Goal: Information Seeking & Learning: Learn about a topic

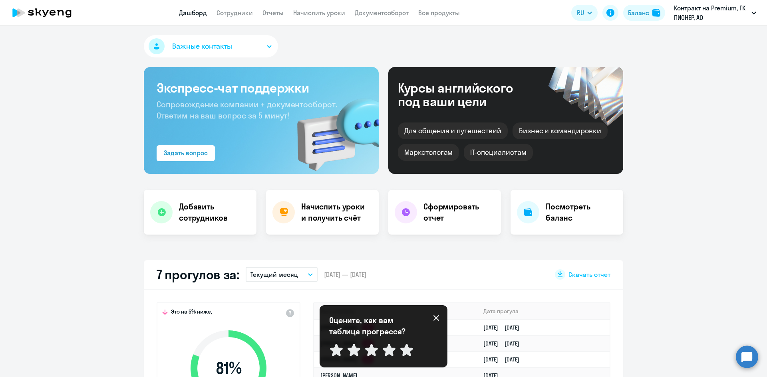
select select "30"
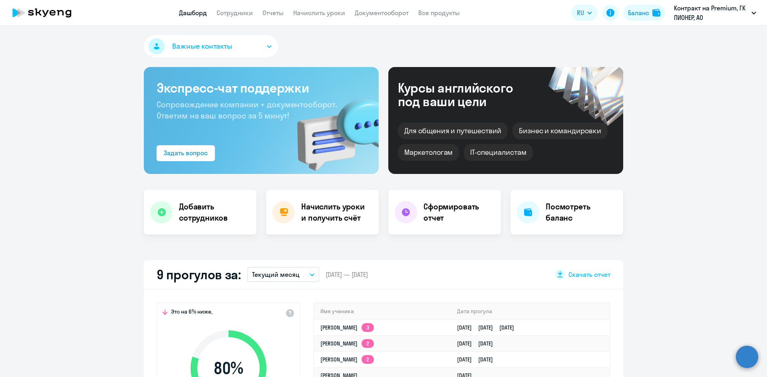
select select "30"
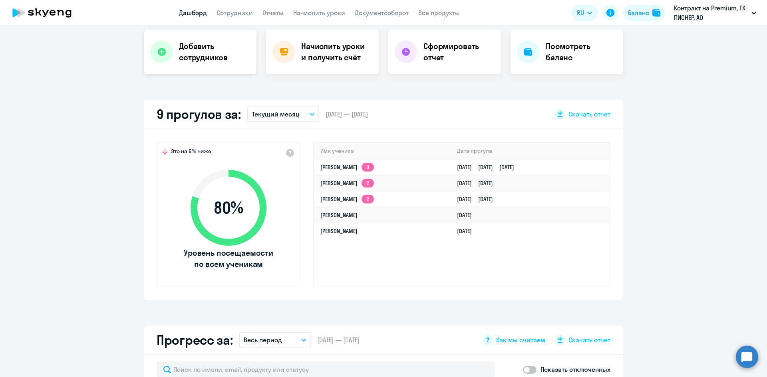
scroll to position [160, 0]
click at [309, 119] on button "Текущий месяц" at bounding box center [283, 114] width 72 height 15
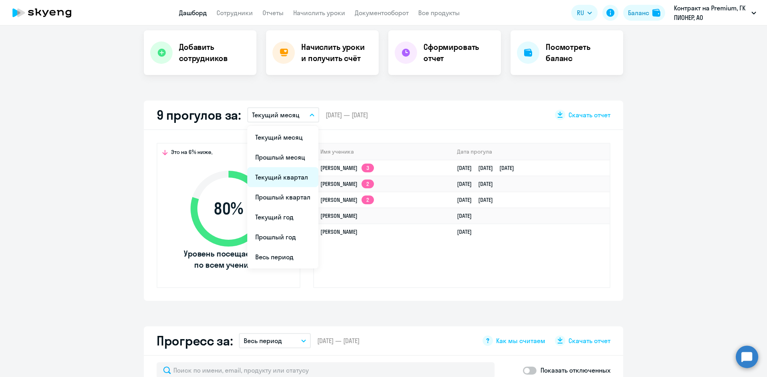
click at [298, 172] on li "Текущий квартал" at bounding box center [282, 177] width 71 height 20
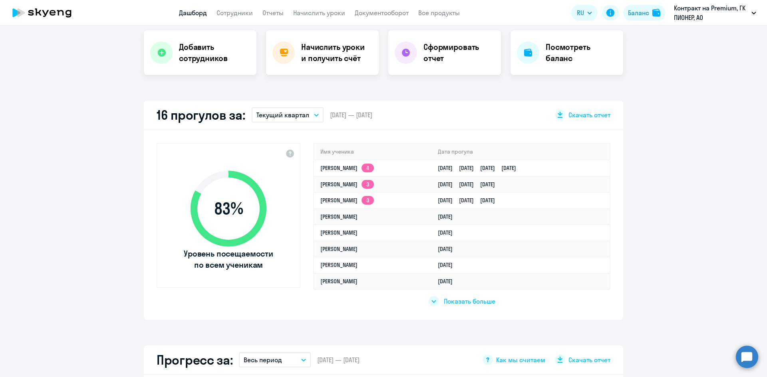
click at [476, 300] on span "Показать больше" at bounding box center [470, 301] width 52 height 9
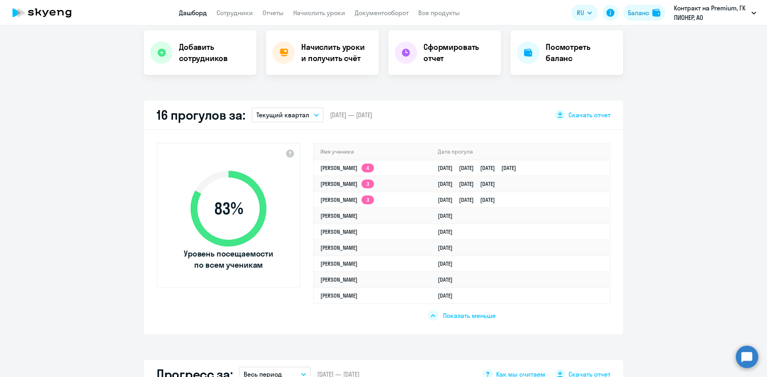
click at [101, 269] on app-truancy-attendance-dashboard "16 прогулов за: Текущий квартал Текущий месяц Прошлый месяц Текущий квартал [GE…" at bounding box center [383, 218] width 767 height 234
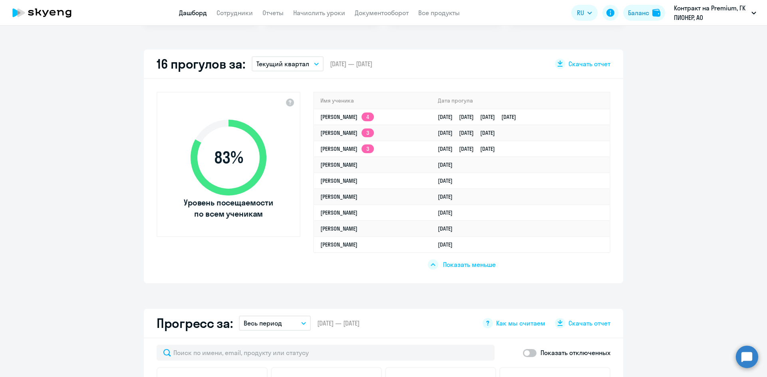
scroll to position [113, 0]
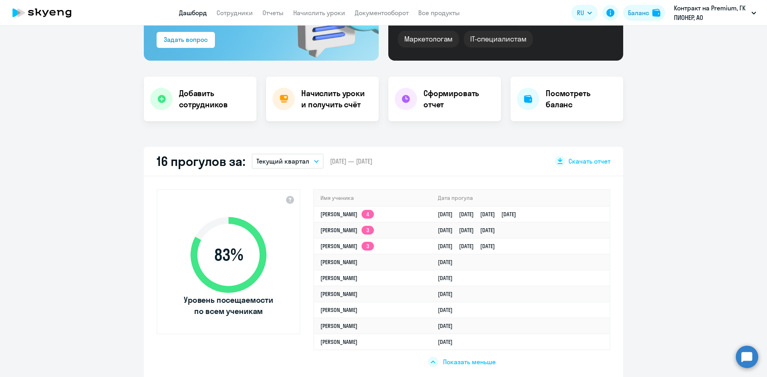
click at [270, 18] on app-header "Дашборд Сотрудники Отчеты Начислить уроки Документооборот Все продукты Дашборд …" at bounding box center [383, 13] width 767 height 26
click at [270, 14] on link "Отчеты" at bounding box center [272, 13] width 21 height 8
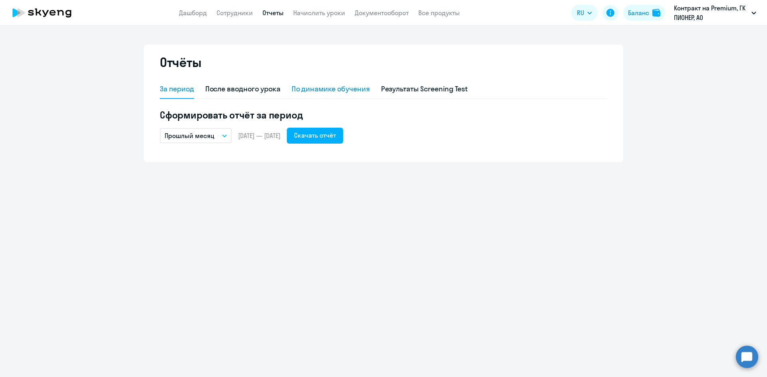
click at [335, 97] on div "По динамике обучения" at bounding box center [330, 89] width 78 height 19
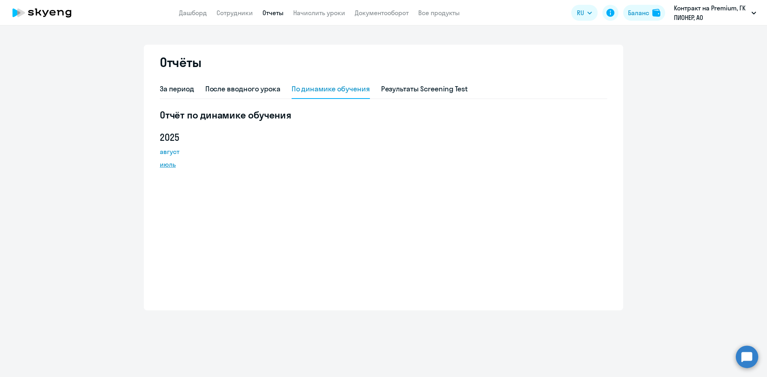
click at [165, 164] on link "июль" at bounding box center [196, 165] width 72 height 10
click at [203, 13] on link "Дашборд" at bounding box center [193, 13] width 28 height 8
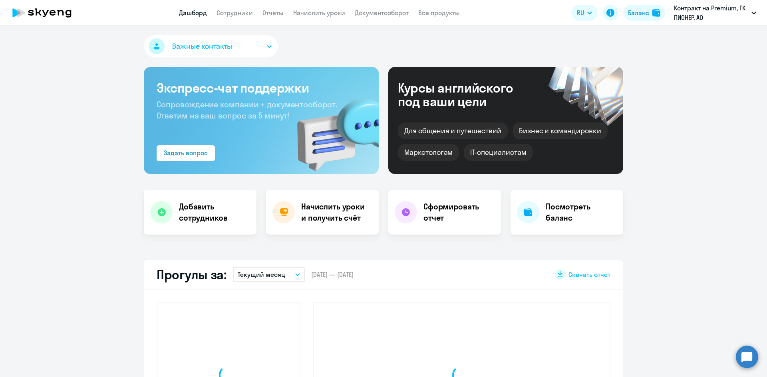
select select "30"
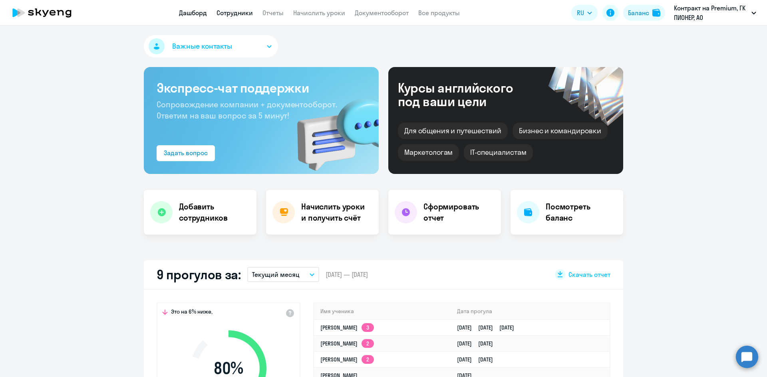
click at [234, 13] on link "Сотрудники" at bounding box center [234, 13] width 36 height 8
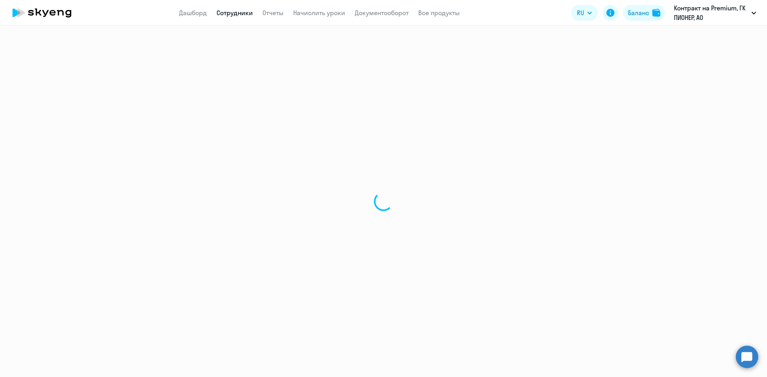
select select "30"
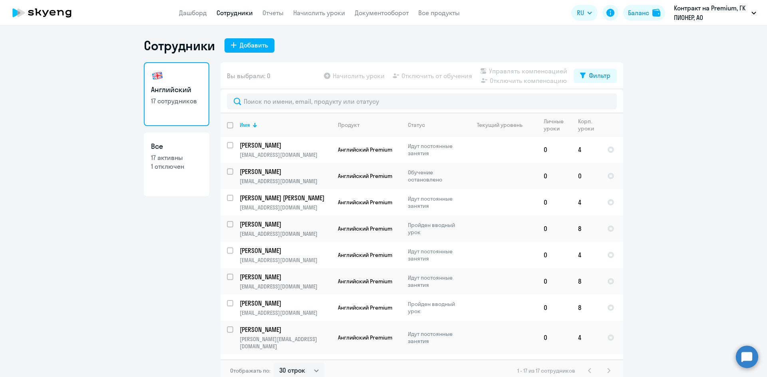
click at [186, 186] on link "Все 17 активны 1 отключен" at bounding box center [176, 165] width 65 height 64
select select "30"
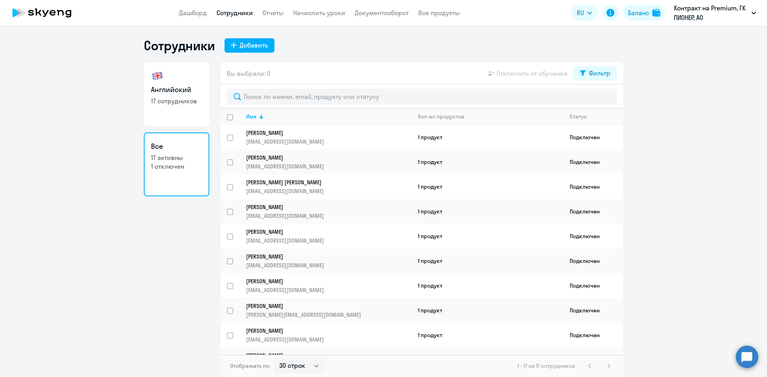
click at [170, 93] on h3 "Английский" at bounding box center [176, 90] width 51 height 10
select select "30"
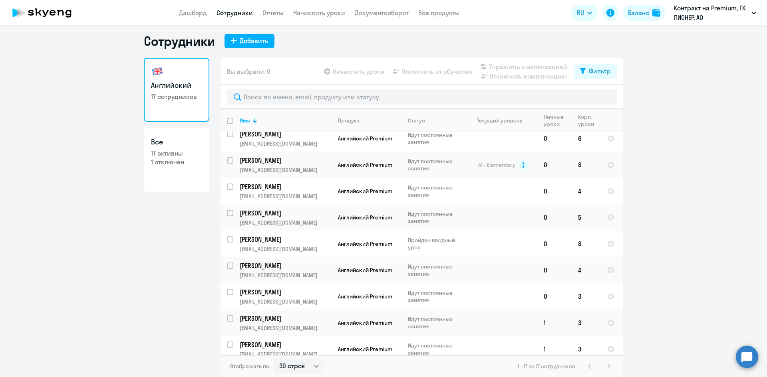
scroll to position [5, 0]
click at [272, 12] on link "Отчеты" at bounding box center [272, 13] width 21 height 8
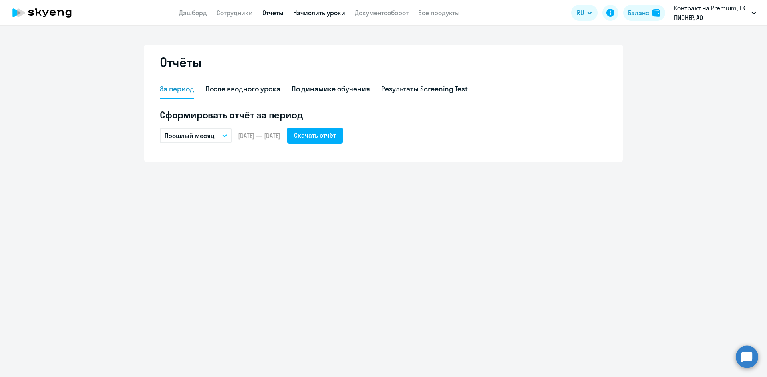
click at [301, 15] on link "Начислить уроки" at bounding box center [319, 13] width 52 height 8
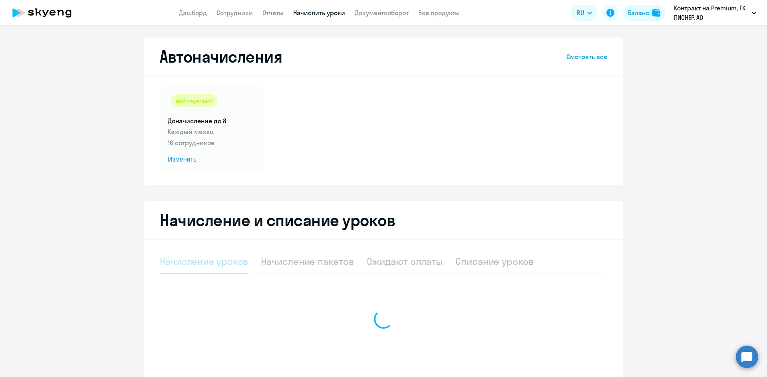
select select "10"
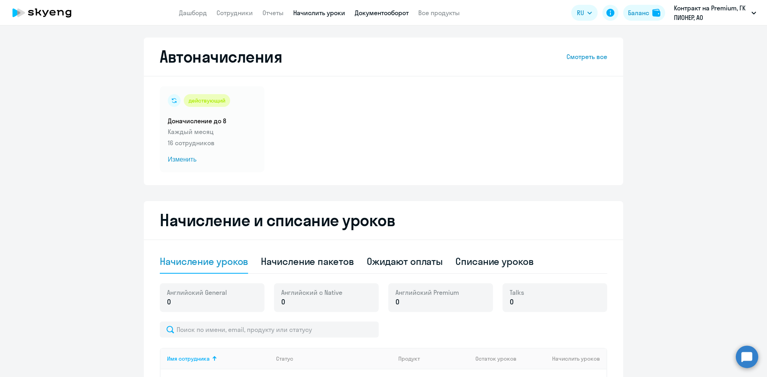
click at [379, 14] on link "Документооборот" at bounding box center [382, 13] width 54 height 8
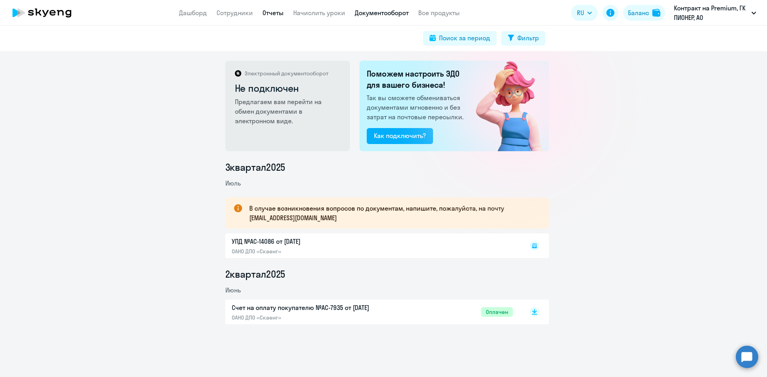
click at [262, 13] on link "Отчеты" at bounding box center [272, 13] width 21 height 8
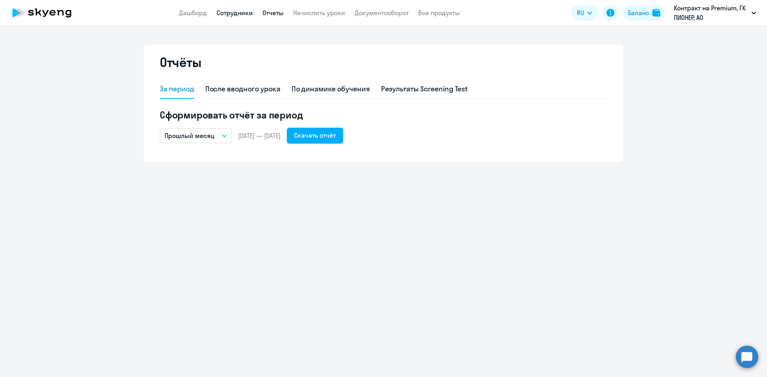
click at [241, 12] on link "Сотрудники" at bounding box center [234, 13] width 36 height 8
select select "30"
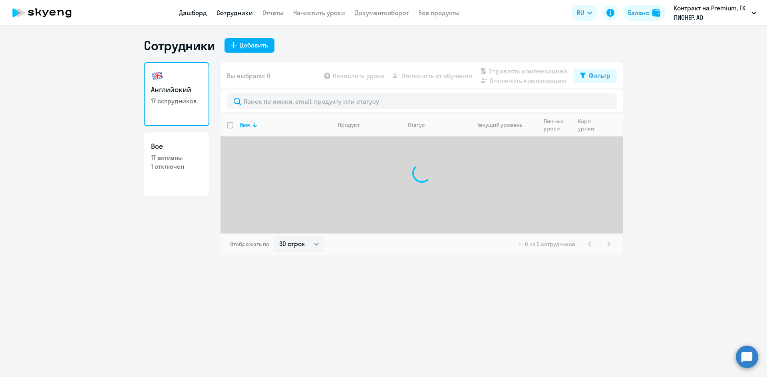
click at [196, 13] on link "Дашборд" at bounding box center [193, 13] width 28 height 8
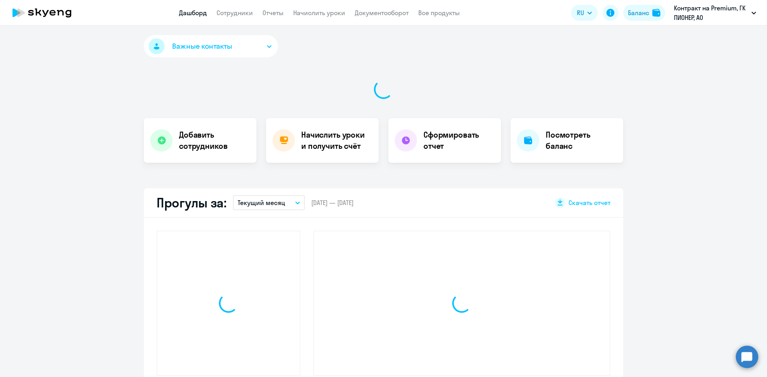
select select "30"
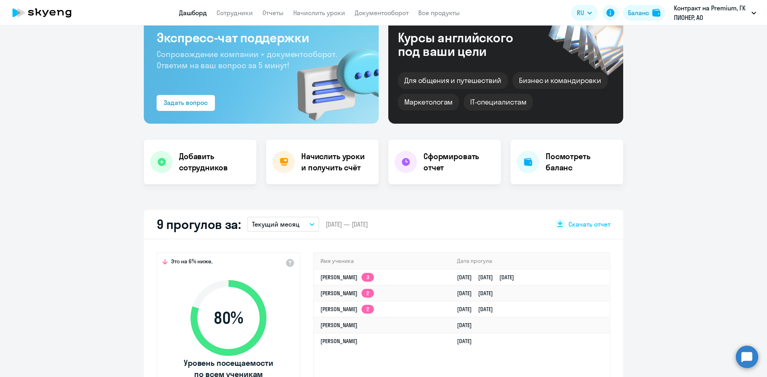
scroll to position [80, 0]
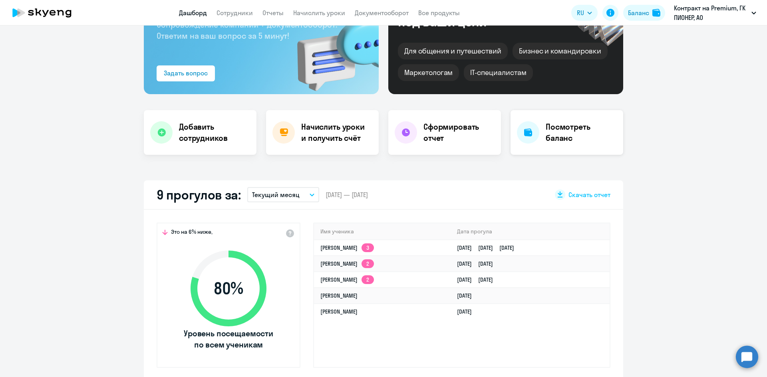
click at [552, 146] on div "Посмотреть баланс" at bounding box center [566, 132] width 113 height 45
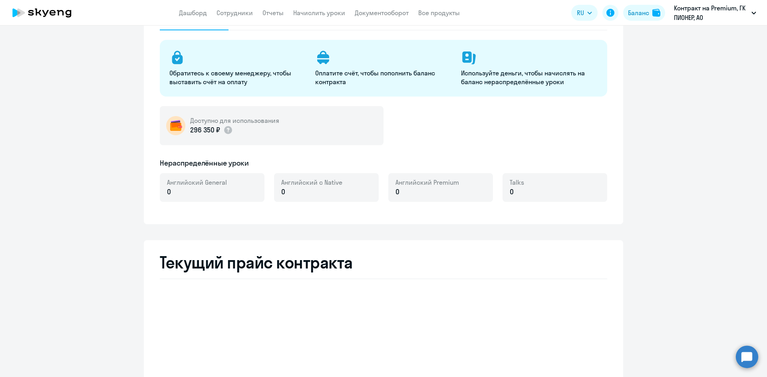
select select "english_adult_not_native_speaker"
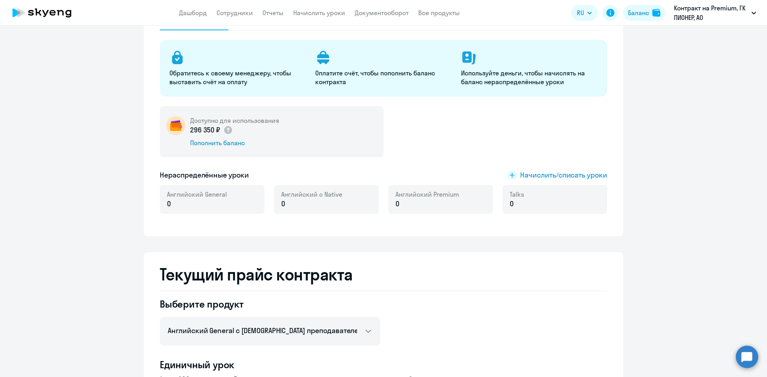
click at [643, 161] on ng-component "[PERSON_NAME] контракта [PERSON_NAME] и уроки История изменений баланса Обратит…" at bounding box center [383, 359] width 767 height 788
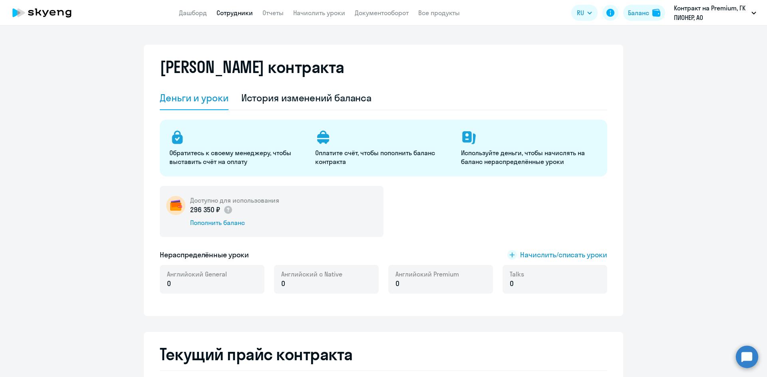
click at [225, 13] on link "Сотрудники" at bounding box center [234, 13] width 36 height 8
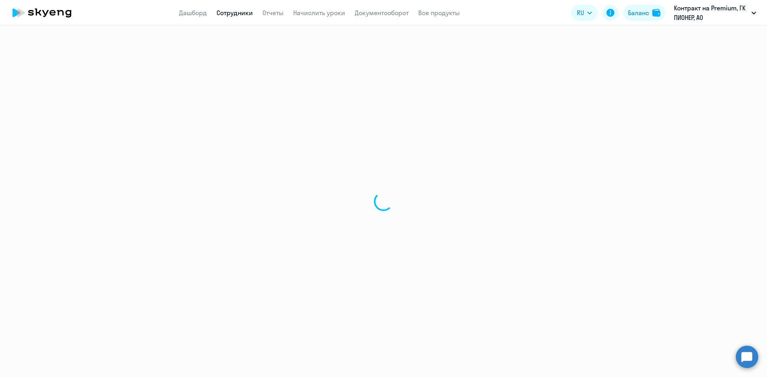
select select "30"
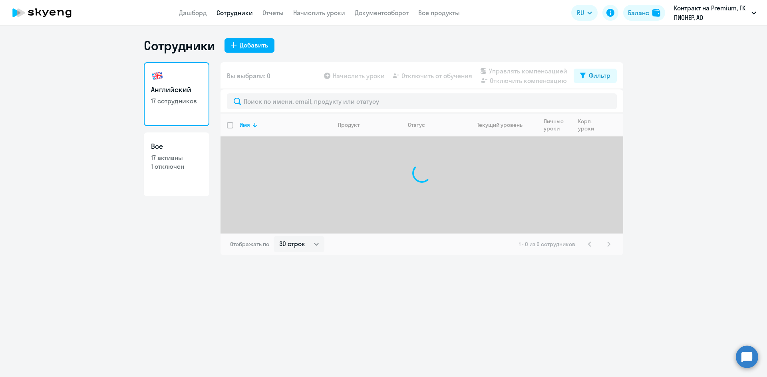
click at [208, 12] on nav "Дашборд Сотрудники Отчеты Начислить уроки Документооборот Все продукты" at bounding box center [319, 13] width 281 height 10
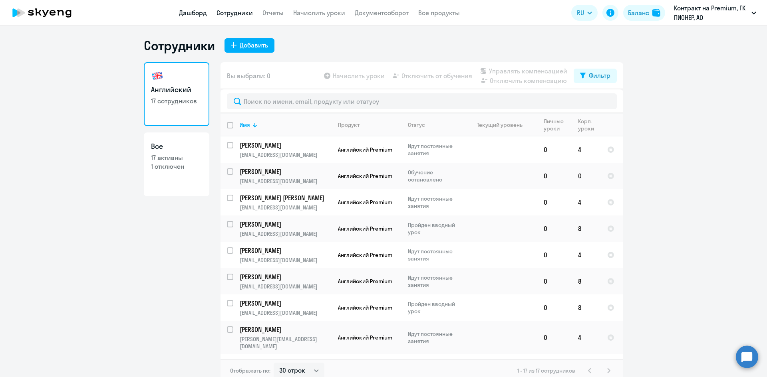
click at [200, 14] on link "Дашборд" at bounding box center [193, 13] width 28 height 8
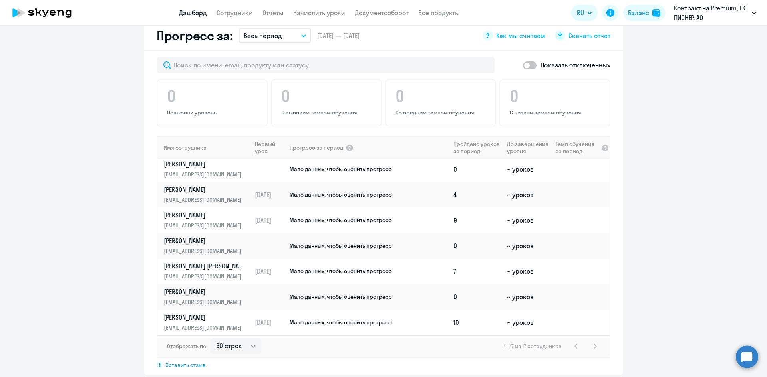
scroll to position [479, 0]
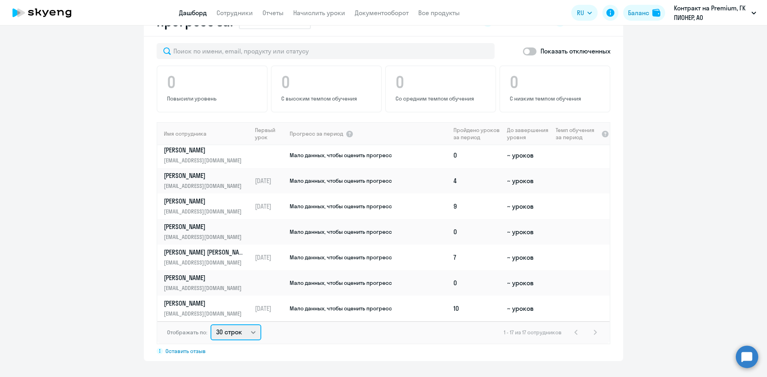
click at [243, 333] on select "30 строк 50 строк 100 строк" at bounding box center [235, 333] width 51 height 16
select select "50"
click at [210, 325] on select "30 строк 50 строк 100 строк" at bounding box center [235, 333] width 51 height 16
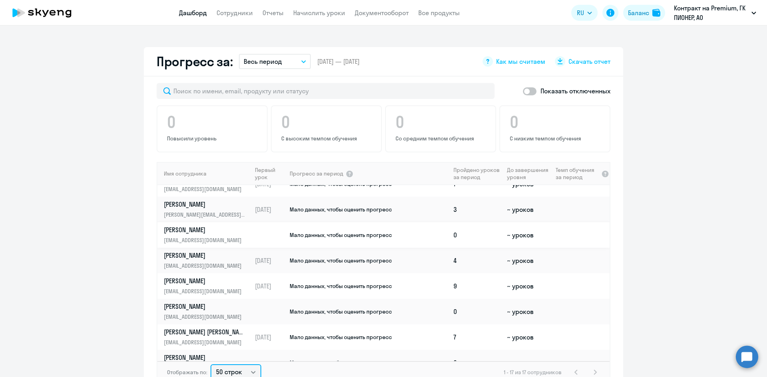
scroll to position [178, 0]
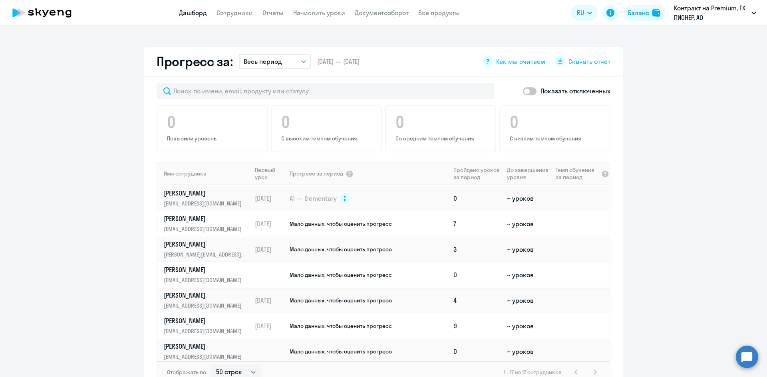
click at [404, 277] on td "Мало данных, чтобы оценить прогресс" at bounding box center [369, 275] width 161 height 26
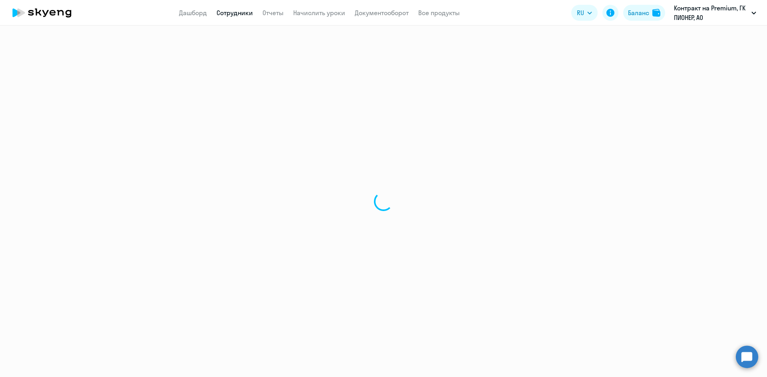
select select "english"
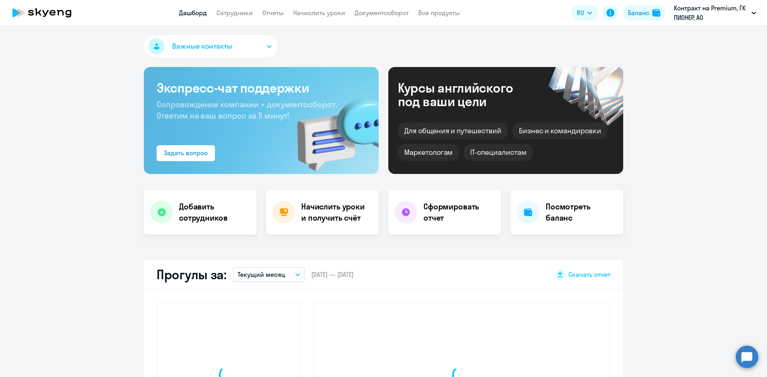
select select "30"
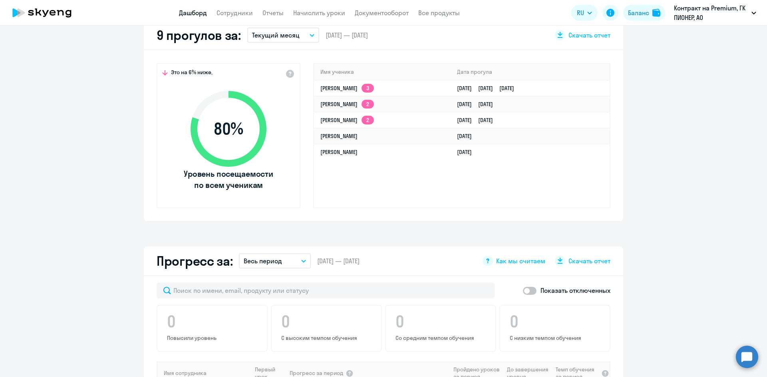
scroll to position [439, 0]
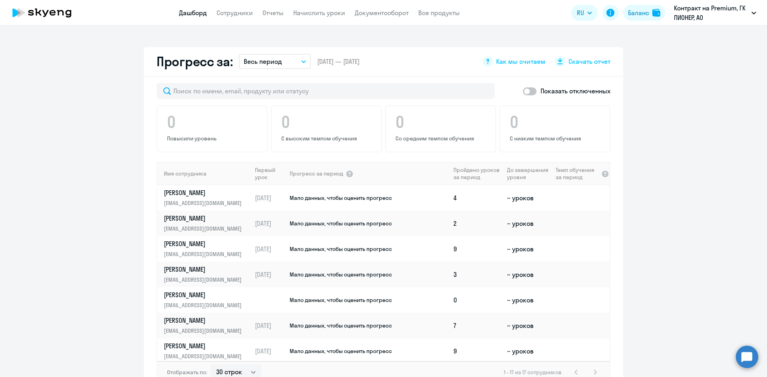
click at [666, 244] on app-progress-dashboard "Прогресс за: Весь период – [DATE] — [DATE] Как мы считаем Скачать отчет Показат…" at bounding box center [383, 224] width 767 height 354
click at [215, 199] on link "[PERSON_NAME] [EMAIL_ADDRESS][DOMAIN_NAME]" at bounding box center [207, 198] width 87 height 19
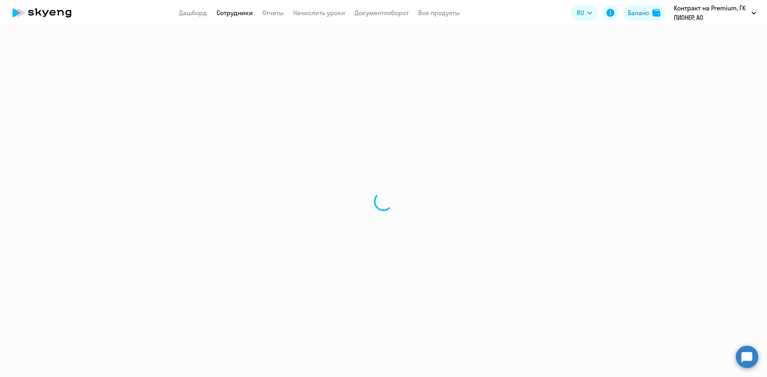
select select "english"
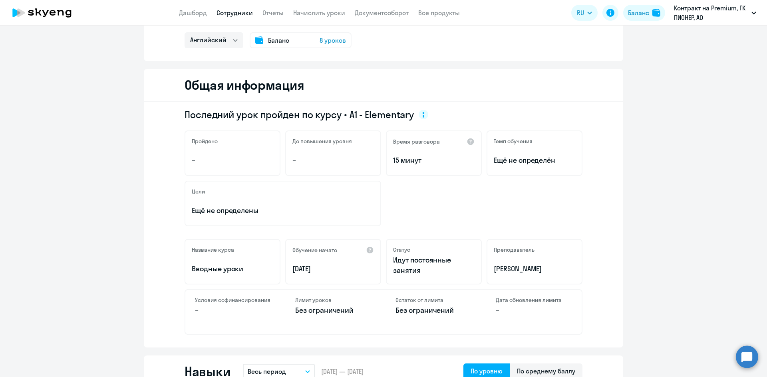
scroll to position [40, 0]
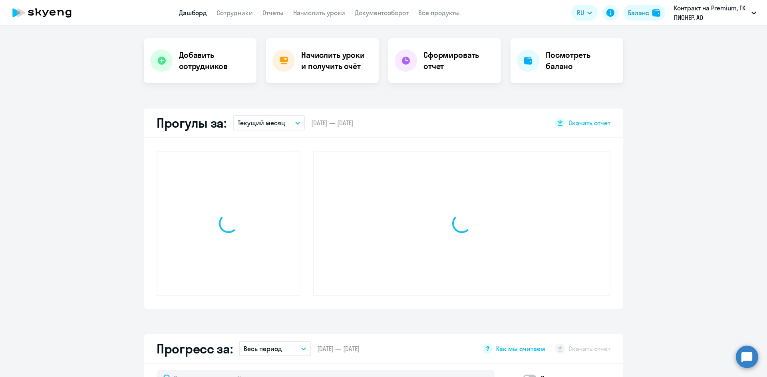
select select "30"
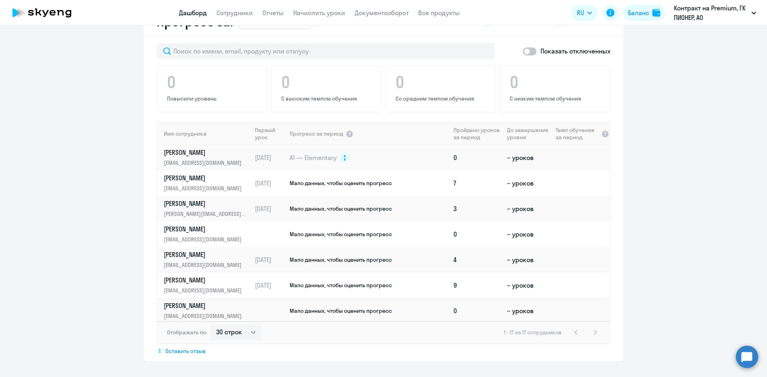
scroll to position [200, 0]
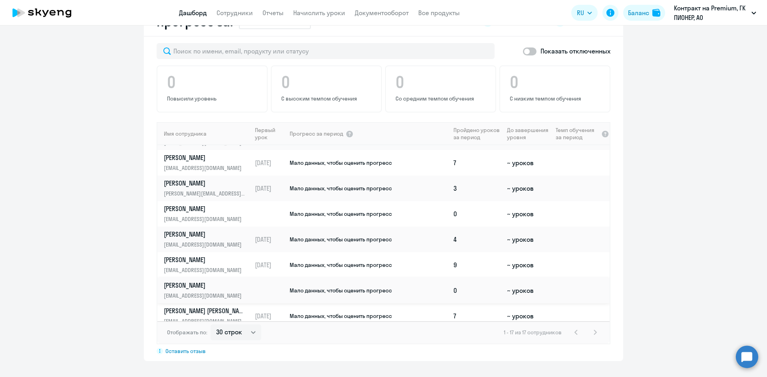
click at [209, 287] on p "[PERSON_NAME]" at bounding box center [205, 285] width 82 height 9
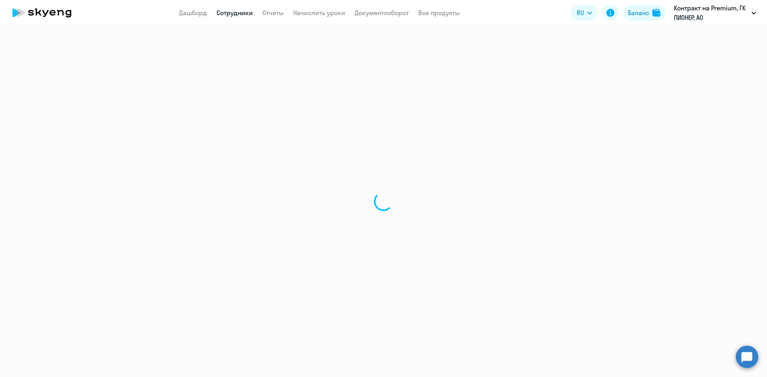
select select "english"
